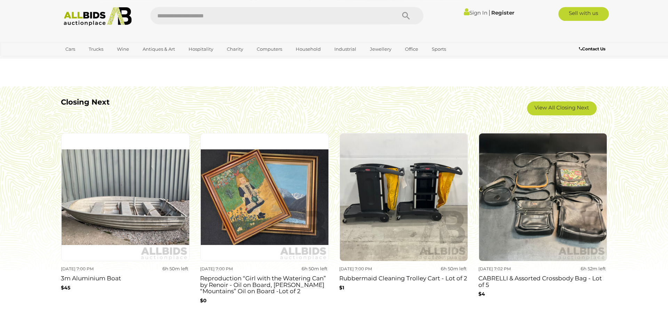
scroll to position [638, 0]
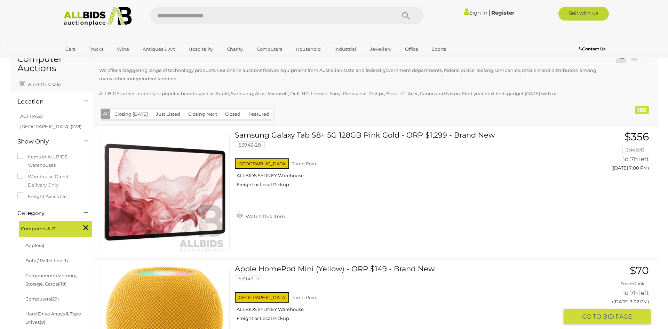
scroll to position [35, 0]
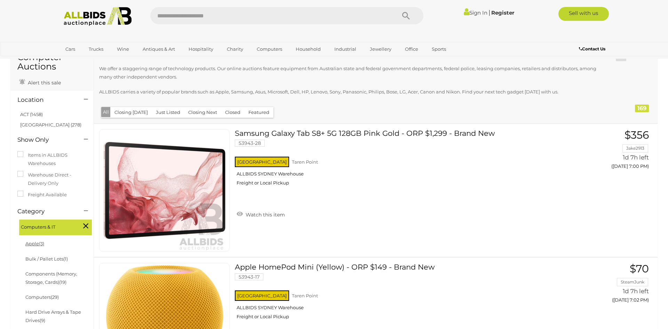
click at [27, 243] on link "Apple (3)" at bounding box center [34, 244] width 19 height 6
